Goal: Navigation & Orientation: Find specific page/section

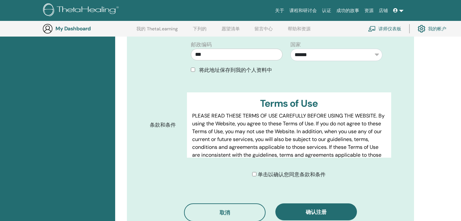
scroll to position [359, 0]
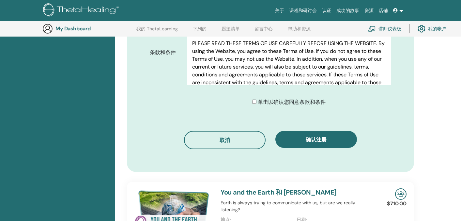
click at [256, 98] on div "单击以确认您同意条款和条件" at bounding box center [288, 102] width 73 height 8
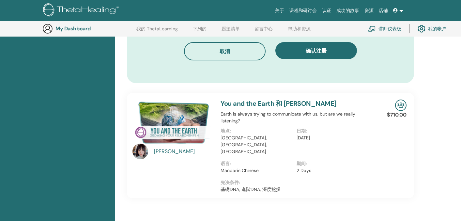
scroll to position [366, 0]
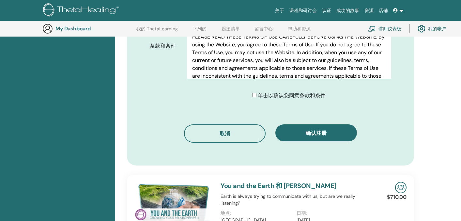
click at [323, 129] on span "确认注册" at bounding box center [316, 132] width 21 height 7
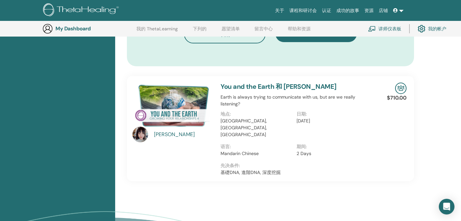
scroll to position [344, 0]
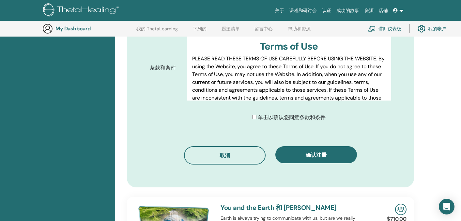
click at [332, 146] on button "确认注册" at bounding box center [316, 154] width 82 height 17
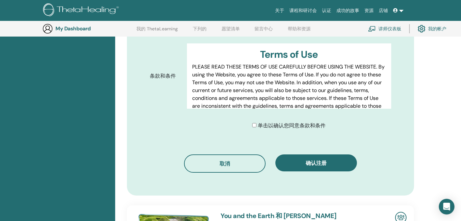
click at [301, 154] on button "确认注册" at bounding box center [316, 162] width 82 height 17
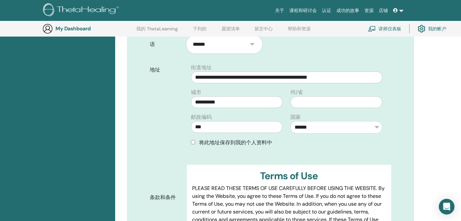
scroll to position [150, 0]
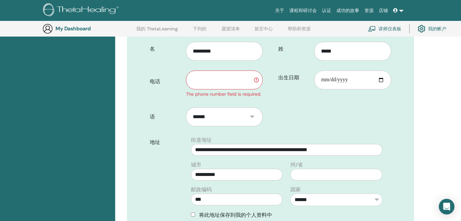
click at [399, 9] on link at bounding box center [398, 11] width 16 height 12
click at [227, 70] on input "text" at bounding box center [224, 79] width 77 height 19
type input "**********"
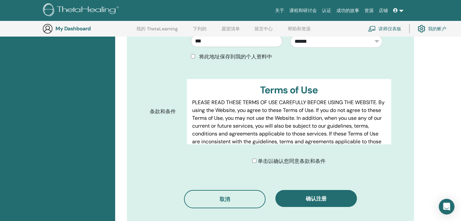
scroll to position [345, 0]
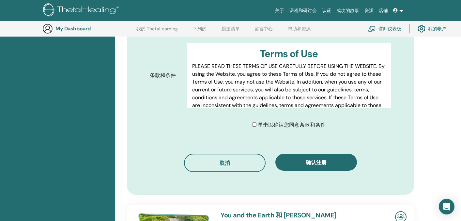
click at [313, 159] on span "确认注册" at bounding box center [316, 162] width 21 height 7
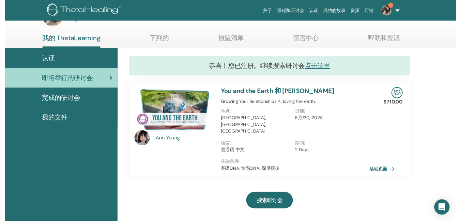
scroll to position [77, 0]
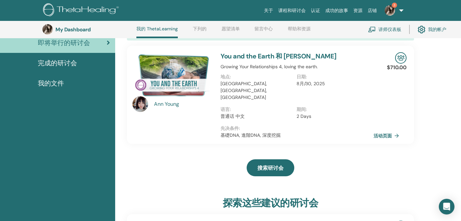
click at [390, 131] on link "活动页面" at bounding box center [387, 136] width 28 height 10
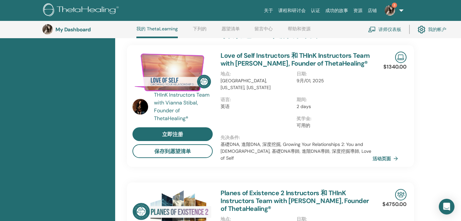
scroll to position [128, 0]
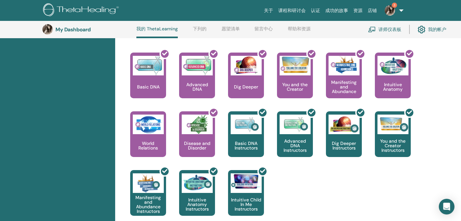
scroll to position [255, 0]
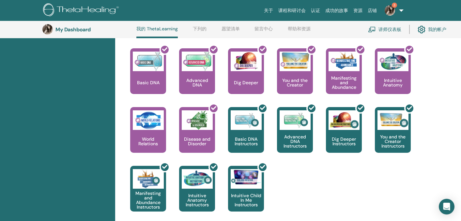
click at [400, 10] on link "3" at bounding box center [392, 10] width 27 height 21
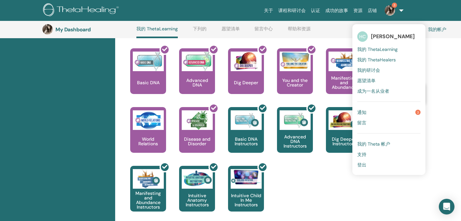
click at [385, 112] on link "通知 3" at bounding box center [388, 112] width 63 height 10
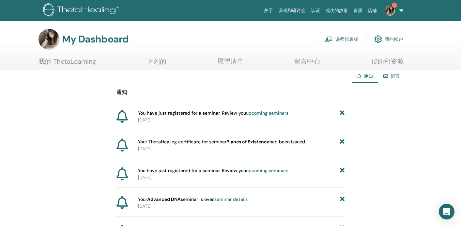
click at [394, 40] on link "我的帐户" at bounding box center [388, 39] width 29 height 14
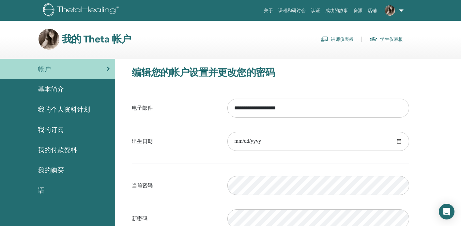
click at [48, 89] on span "基本简介" at bounding box center [51, 89] width 26 height 10
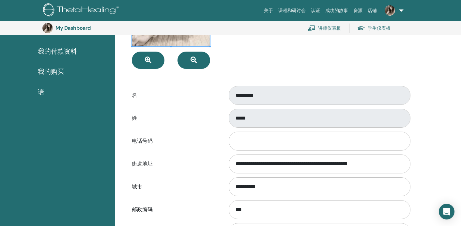
scroll to position [13, 0]
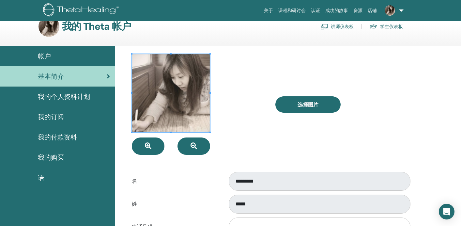
click at [66, 100] on span "我的个人资料计划" at bounding box center [64, 97] width 52 height 10
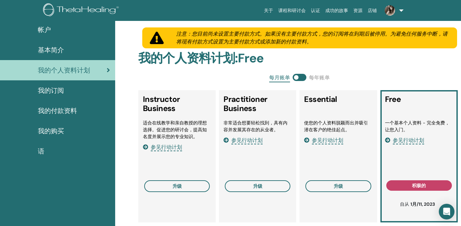
scroll to position [43, 0]
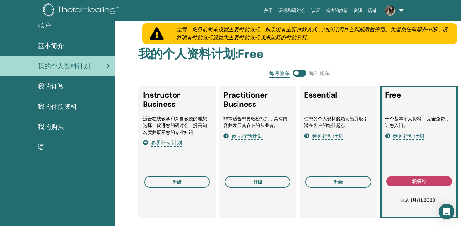
click at [60, 84] on span "我的订阅" at bounding box center [51, 86] width 26 height 10
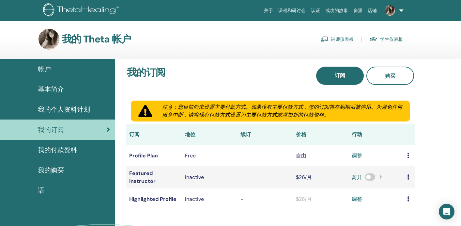
scroll to position [8, 0]
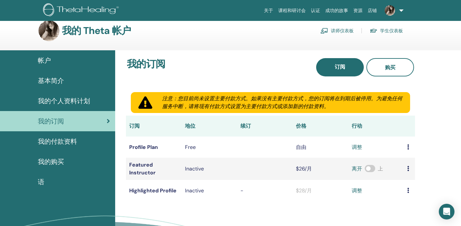
click at [344, 30] on link "讲师仪表板" at bounding box center [336, 30] width 33 height 10
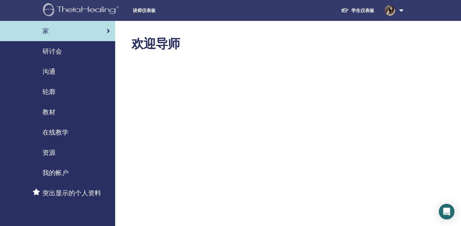
click at [63, 52] on div "研讨会" at bounding box center [57, 51] width 105 height 10
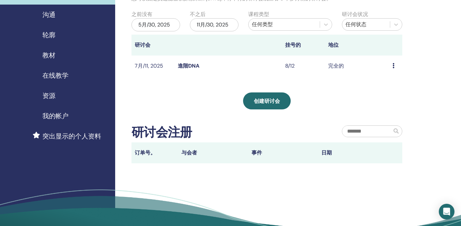
scroll to position [21, 0]
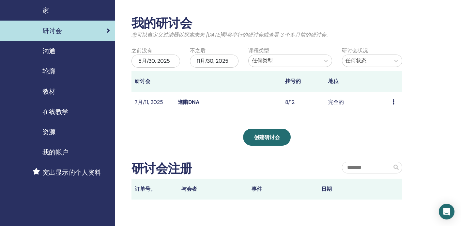
click at [49, 49] on span "沟通" at bounding box center [48, 51] width 13 height 10
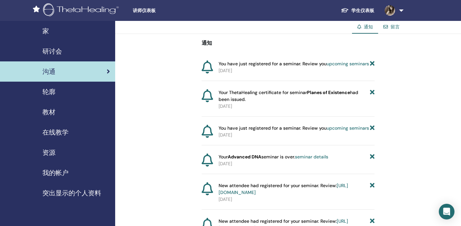
click at [58, 94] on div "轮廓" at bounding box center [57, 92] width 105 height 10
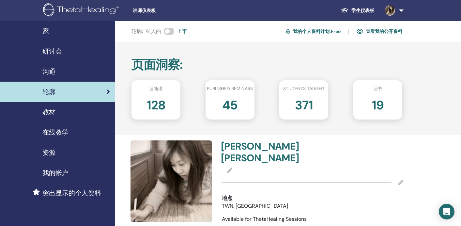
click at [52, 112] on span "教材" at bounding box center [48, 112] width 13 height 10
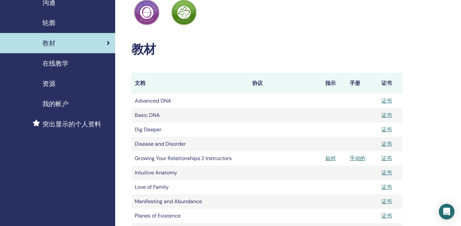
scroll to position [102, 0]
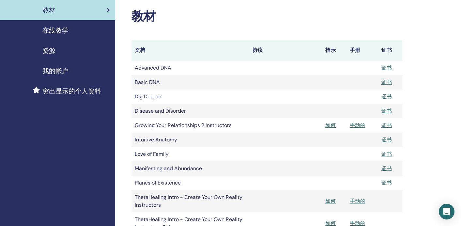
click at [388, 183] on link "证书" at bounding box center [386, 182] width 10 height 7
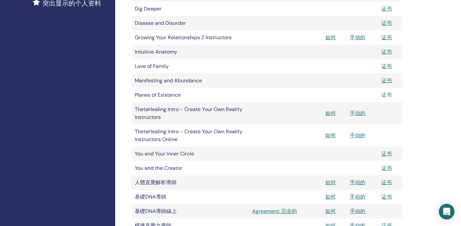
scroll to position [193, 0]
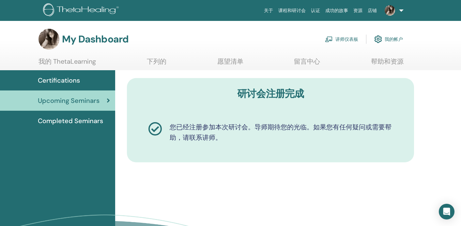
click at [348, 38] on link "讲师仪表板" at bounding box center [341, 39] width 33 height 14
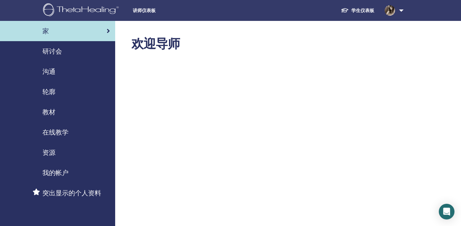
click at [361, 9] on link "学生仪表板" at bounding box center [358, 11] width 44 height 12
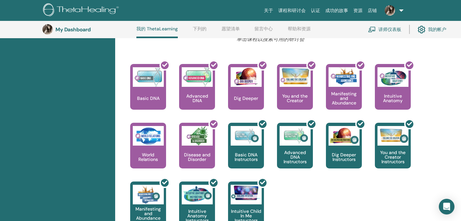
scroll to position [235, 0]
